Goal: Information Seeking & Learning: Compare options

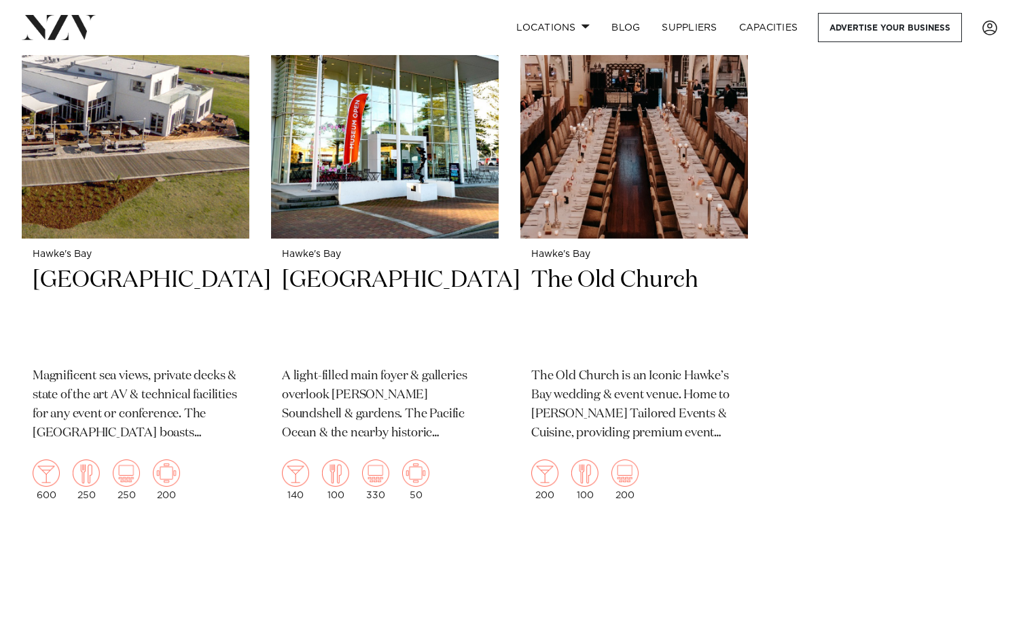
scroll to position [2365, 0]
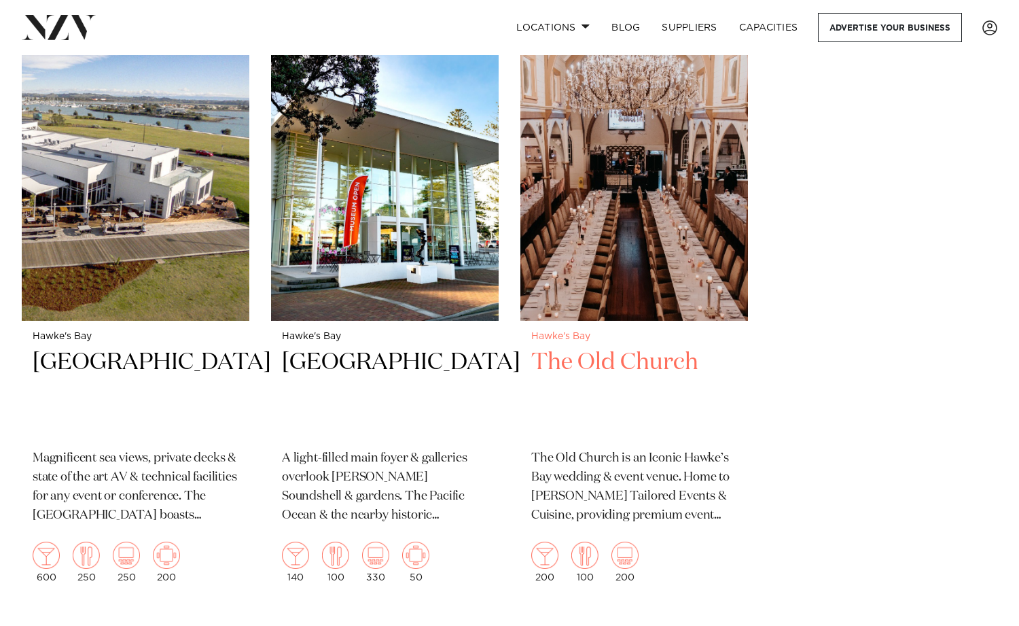
click at [597, 347] on h2 "The Old Church" at bounding box center [634, 393] width 206 height 92
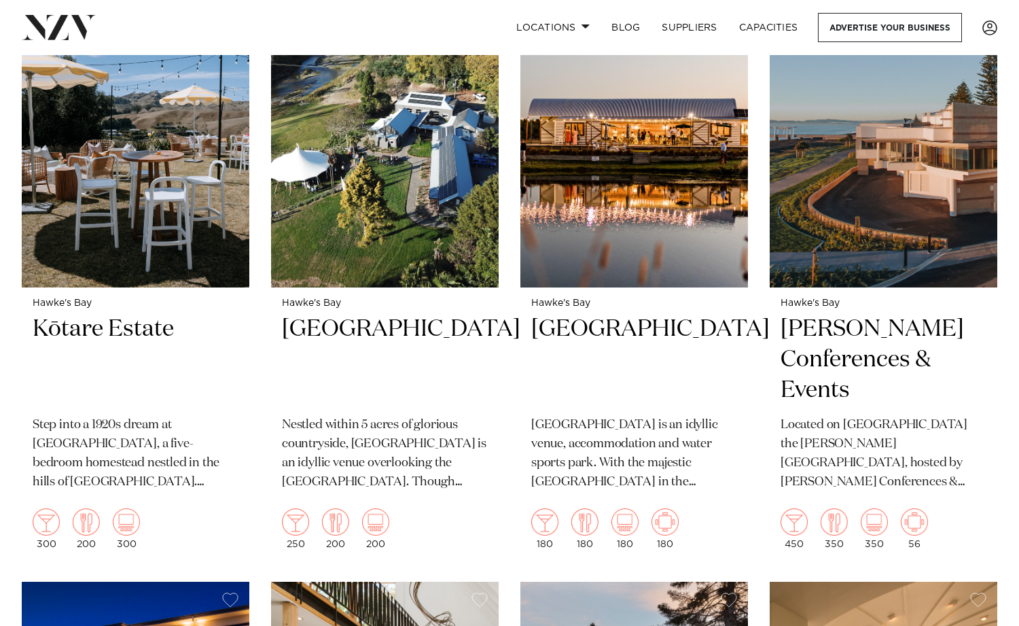
scroll to position [593, 0]
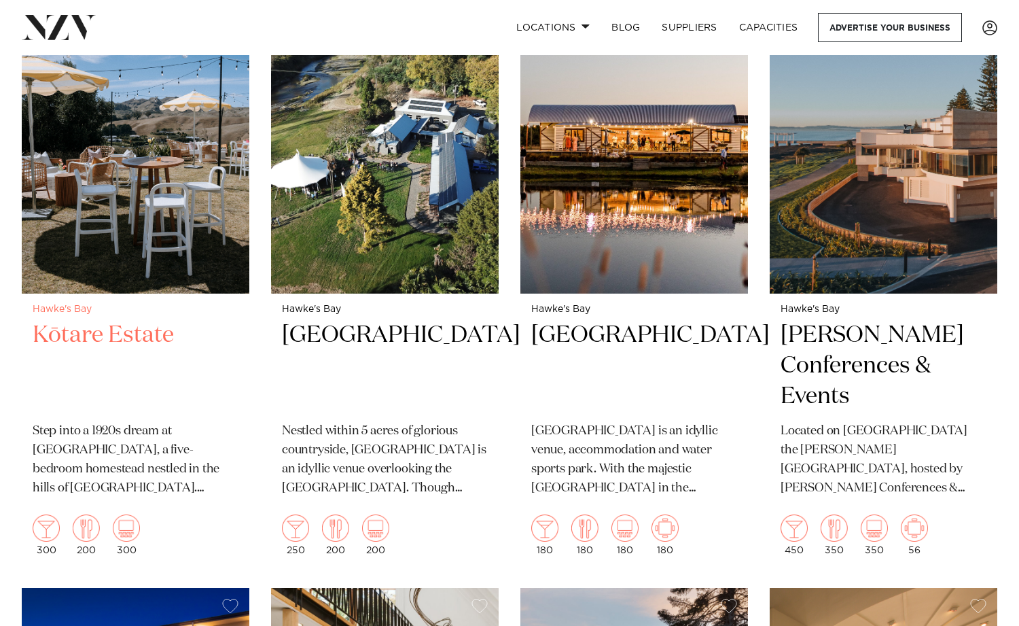
click at [141, 320] on h2 "Kōtare Estate" at bounding box center [136, 366] width 206 height 92
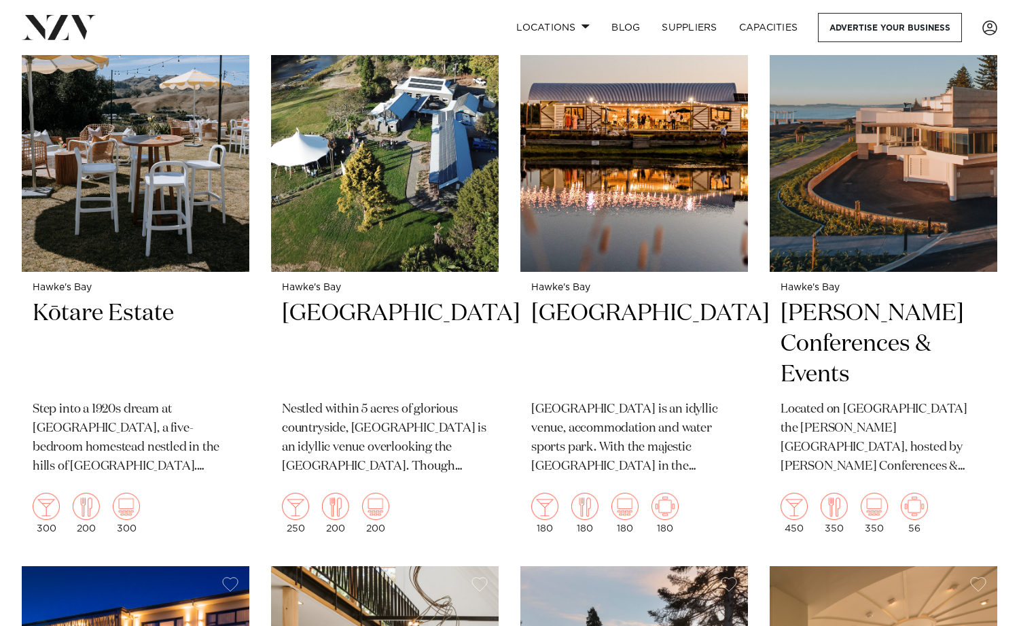
scroll to position [616, 0]
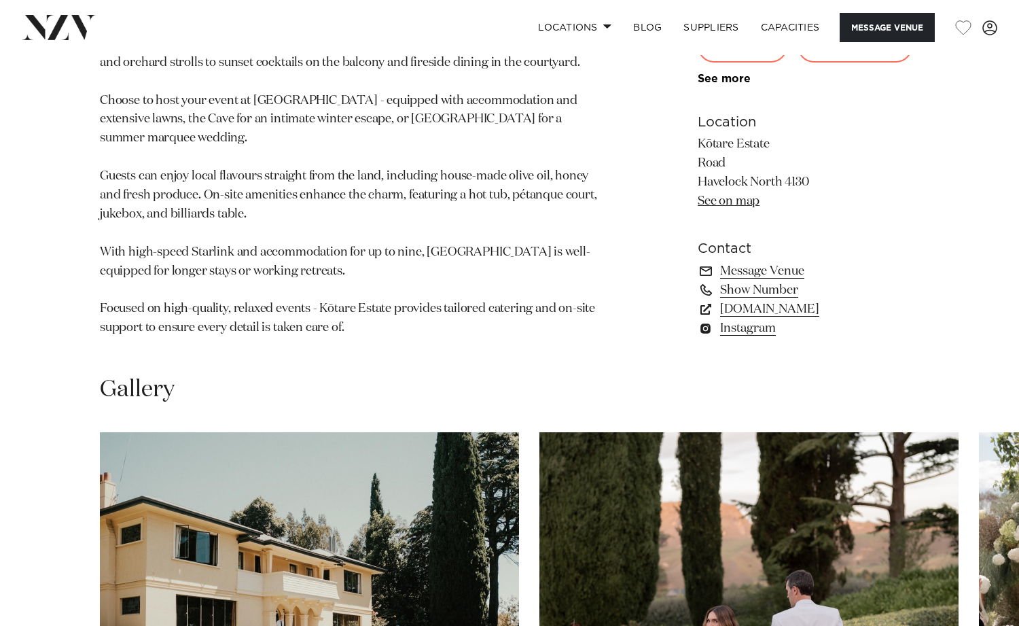
scroll to position [1011, 0]
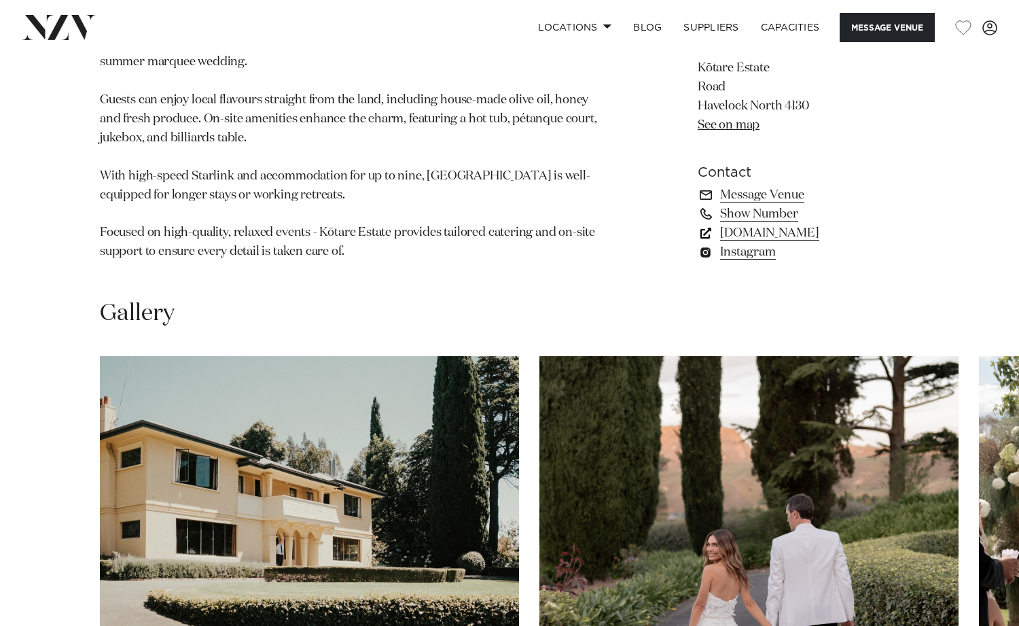
click at [762, 224] on link "www.kotareestate.nz" at bounding box center [809, 233] width 222 height 19
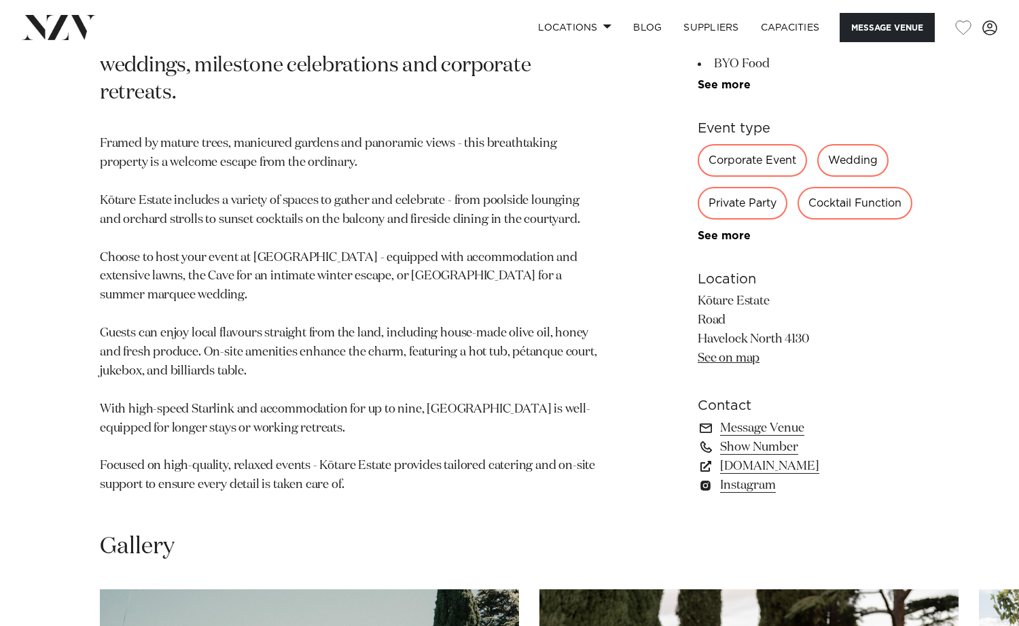
scroll to position [688, 0]
